Goal: Download file/media

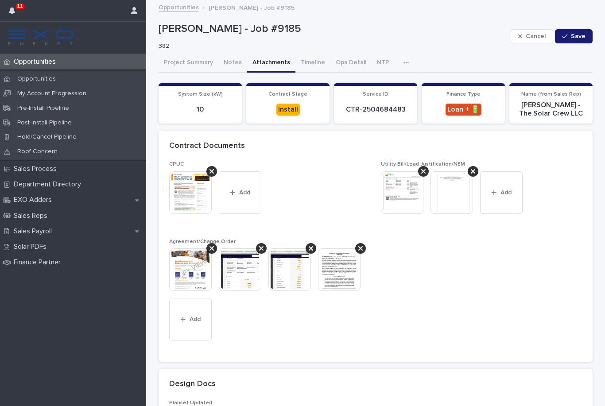
click at [76, 230] on div "Sales Payroll" at bounding box center [73, 231] width 146 height 15
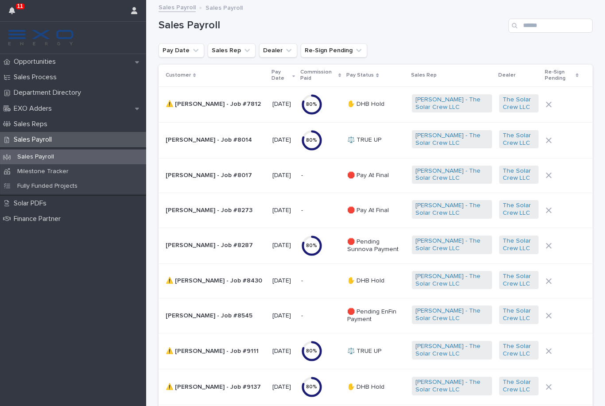
click at [108, 83] on div "Sales Process" at bounding box center [73, 77] width 146 height 15
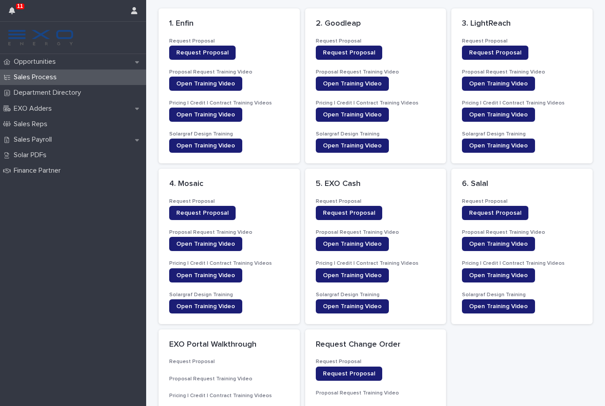
scroll to position [33, 0]
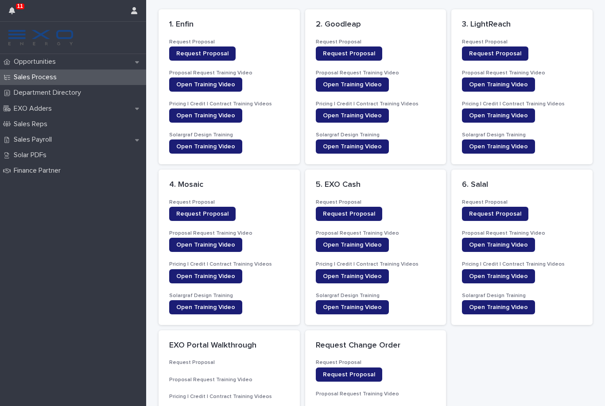
click at [226, 51] on link "Request Proposal" at bounding box center [202, 53] width 66 height 14
click at [97, 134] on div "Sales Payroll" at bounding box center [73, 139] width 146 height 15
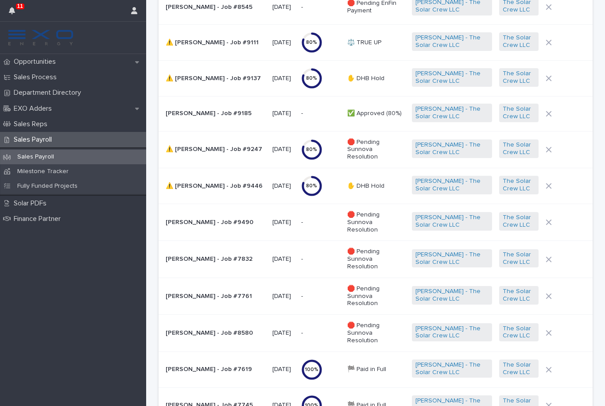
scroll to position [301, 0]
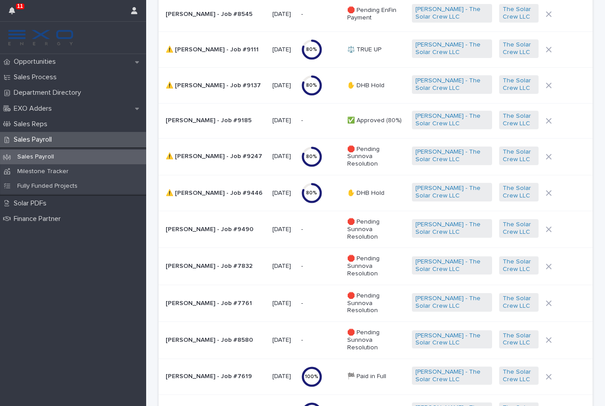
click at [269, 126] on td "[DATE]" at bounding box center [283, 120] width 29 height 35
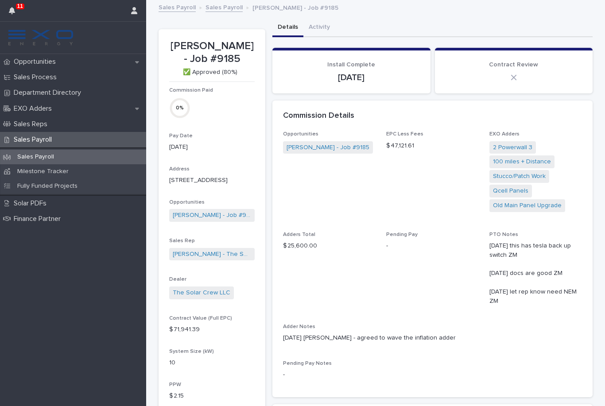
click at [323, 27] on button "Activity" at bounding box center [319, 28] width 32 height 19
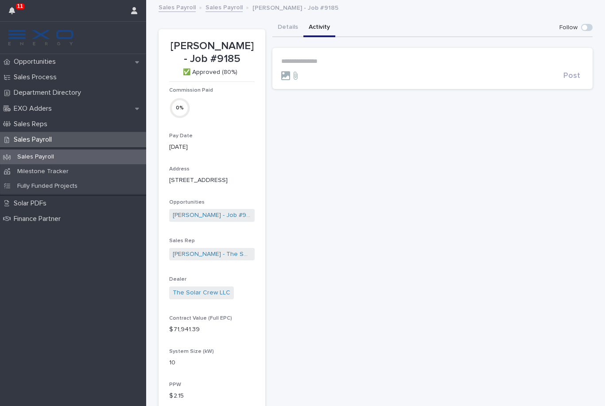
click at [226, 214] on link "[PERSON_NAME] - Job #9185" at bounding box center [212, 215] width 78 height 9
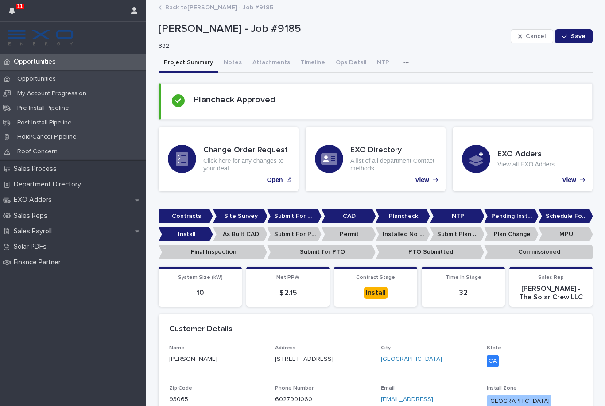
click at [403, 62] on icon "button" at bounding box center [405, 63] width 5 height 6
click at [452, 61] on div "Project Summary Notes Attachments Timeline Ops Detail NTP Activity" at bounding box center [375, 63] width 434 height 19
click at [274, 62] on button "Attachments" at bounding box center [271, 63] width 48 height 19
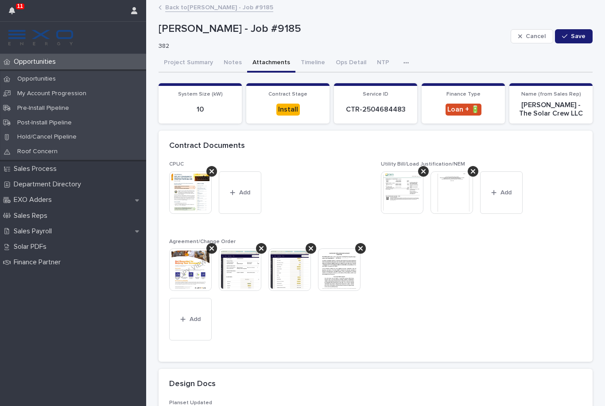
click at [345, 272] on img at bounding box center [339, 269] width 42 height 42
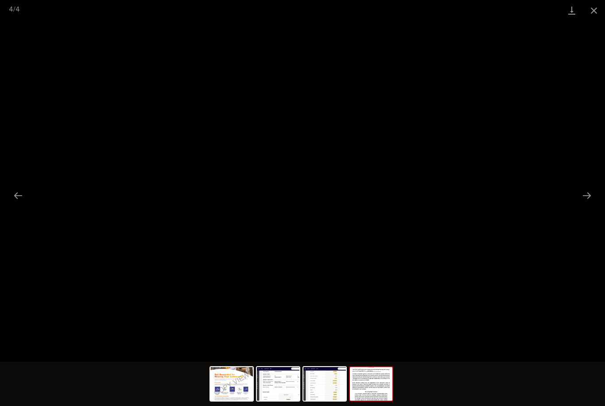
click at [570, 15] on link "Download" at bounding box center [571, 10] width 22 height 21
